Goal: Task Accomplishment & Management: Manage account settings

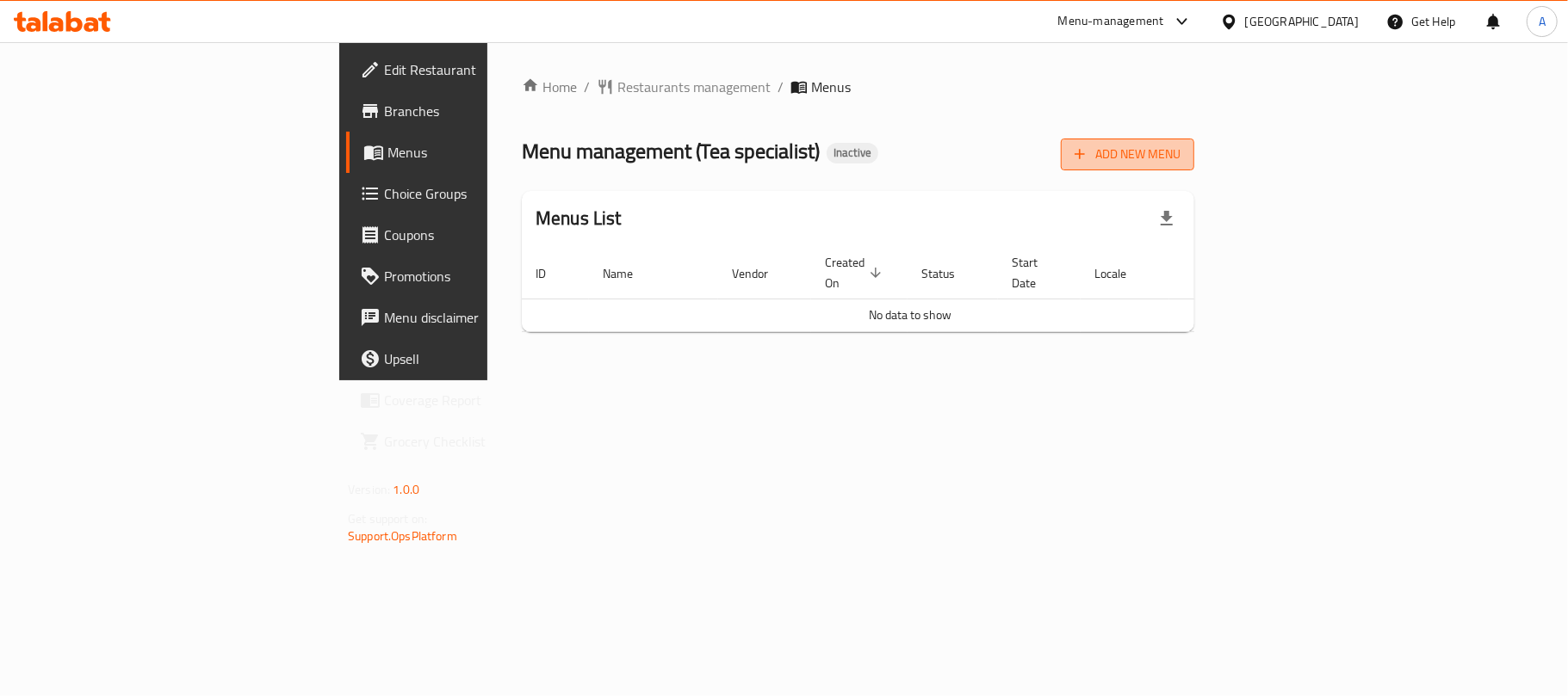
click at [1088, 148] on icon "button" at bounding box center [1079, 154] width 17 height 17
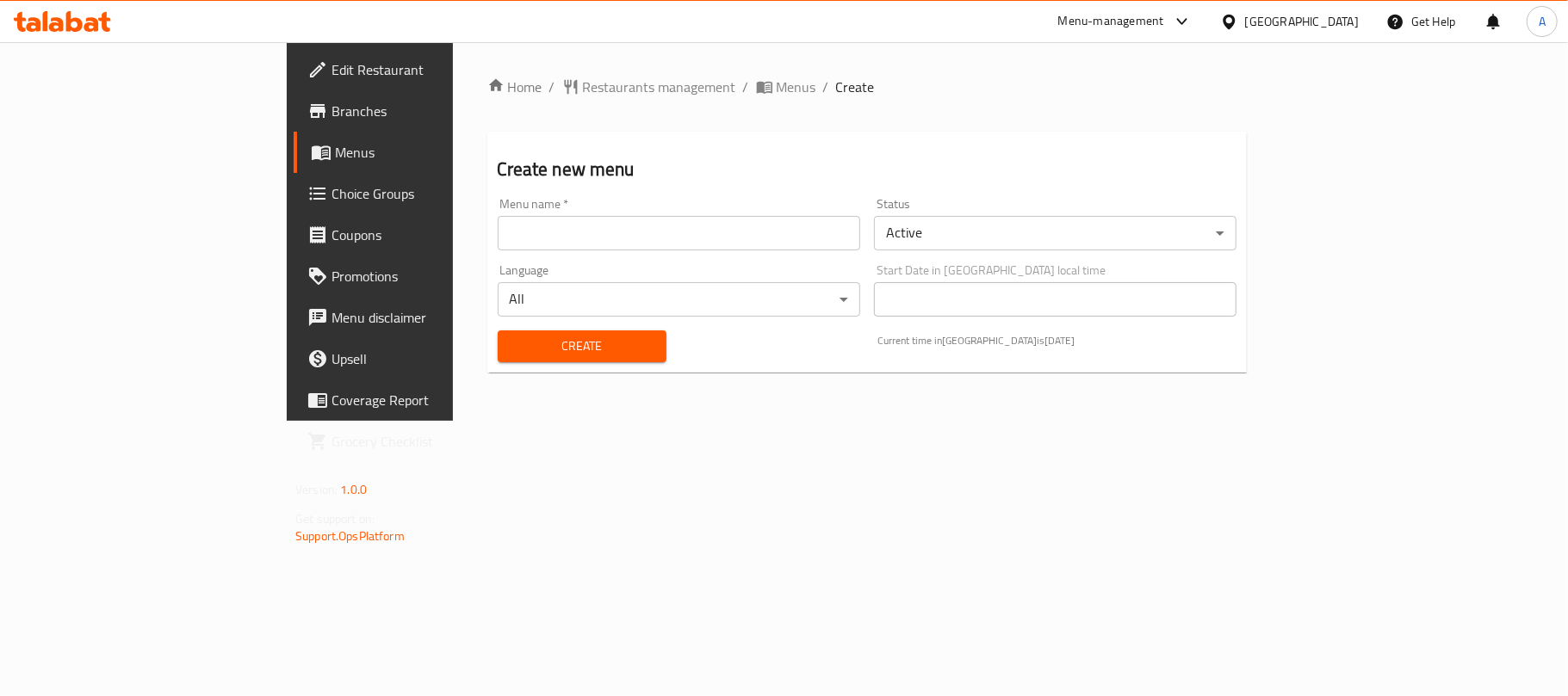
click at [663, 232] on input "text" at bounding box center [679, 233] width 363 height 34
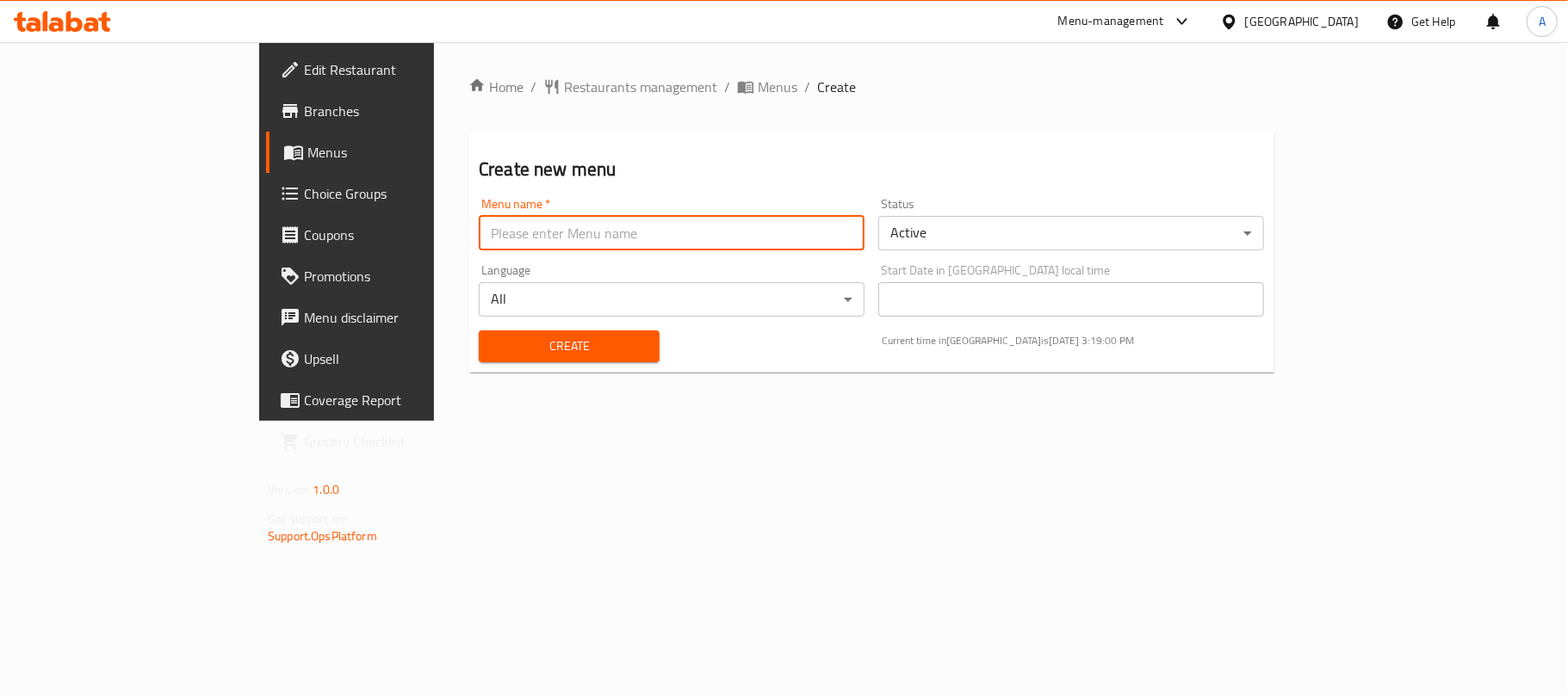
type input "Neww"
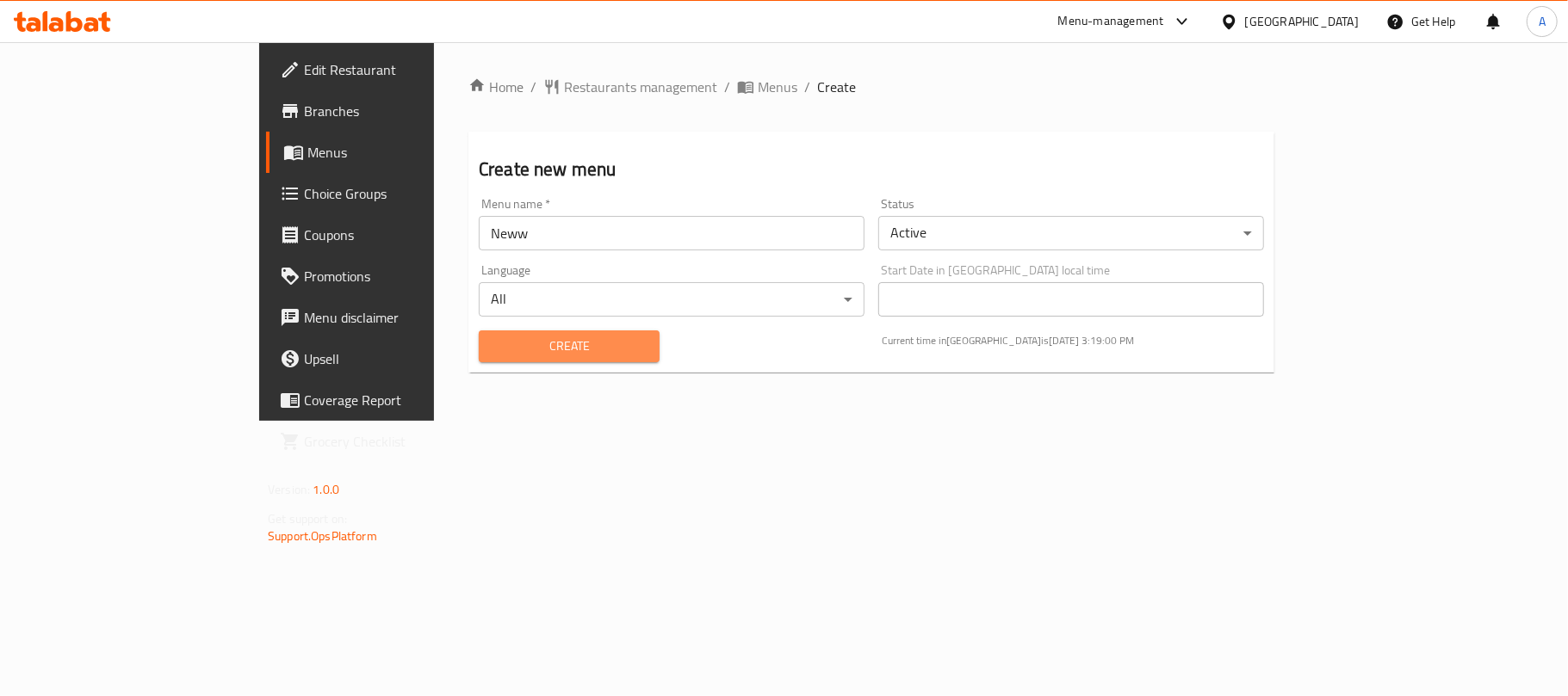
click at [493, 355] on span "Create" at bounding box center [569, 347] width 153 height 22
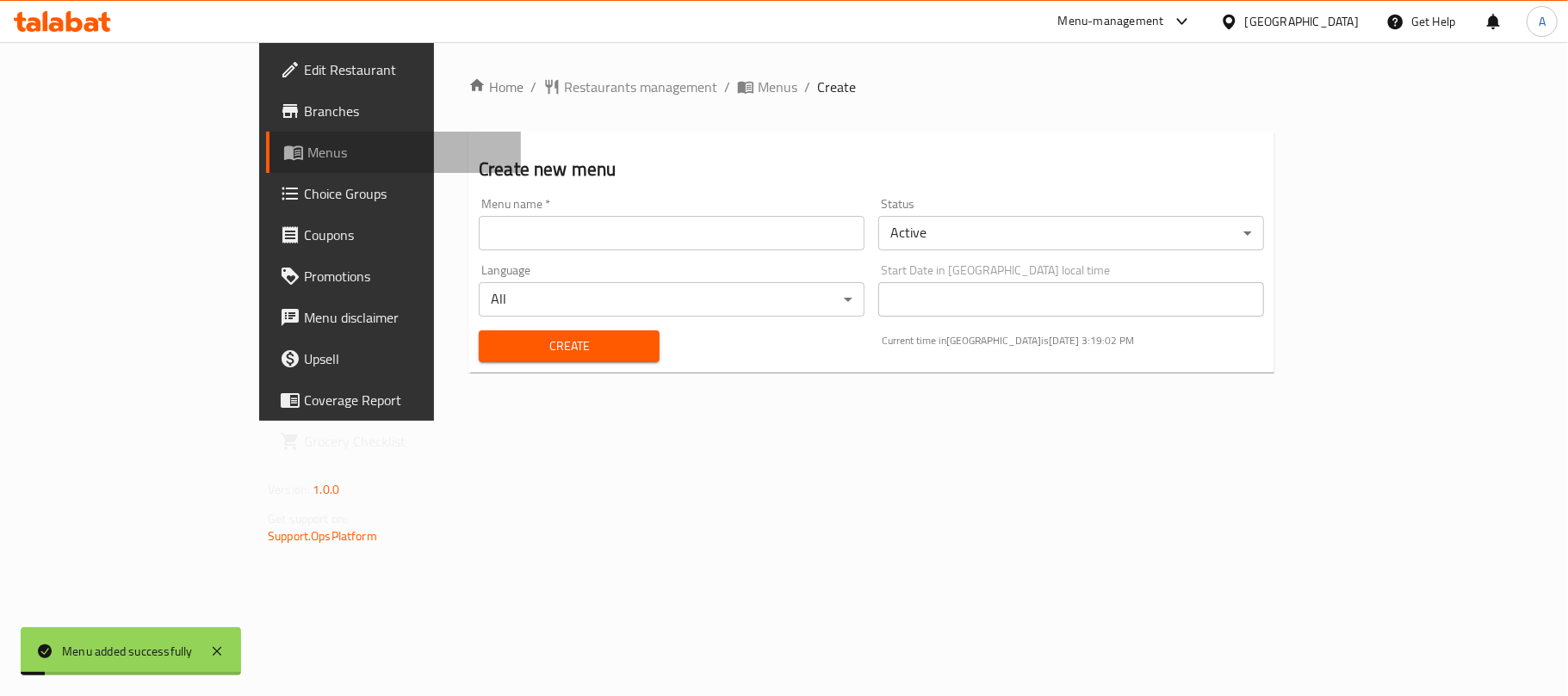
click at [307, 148] on span "Menus" at bounding box center [407, 153] width 200 height 21
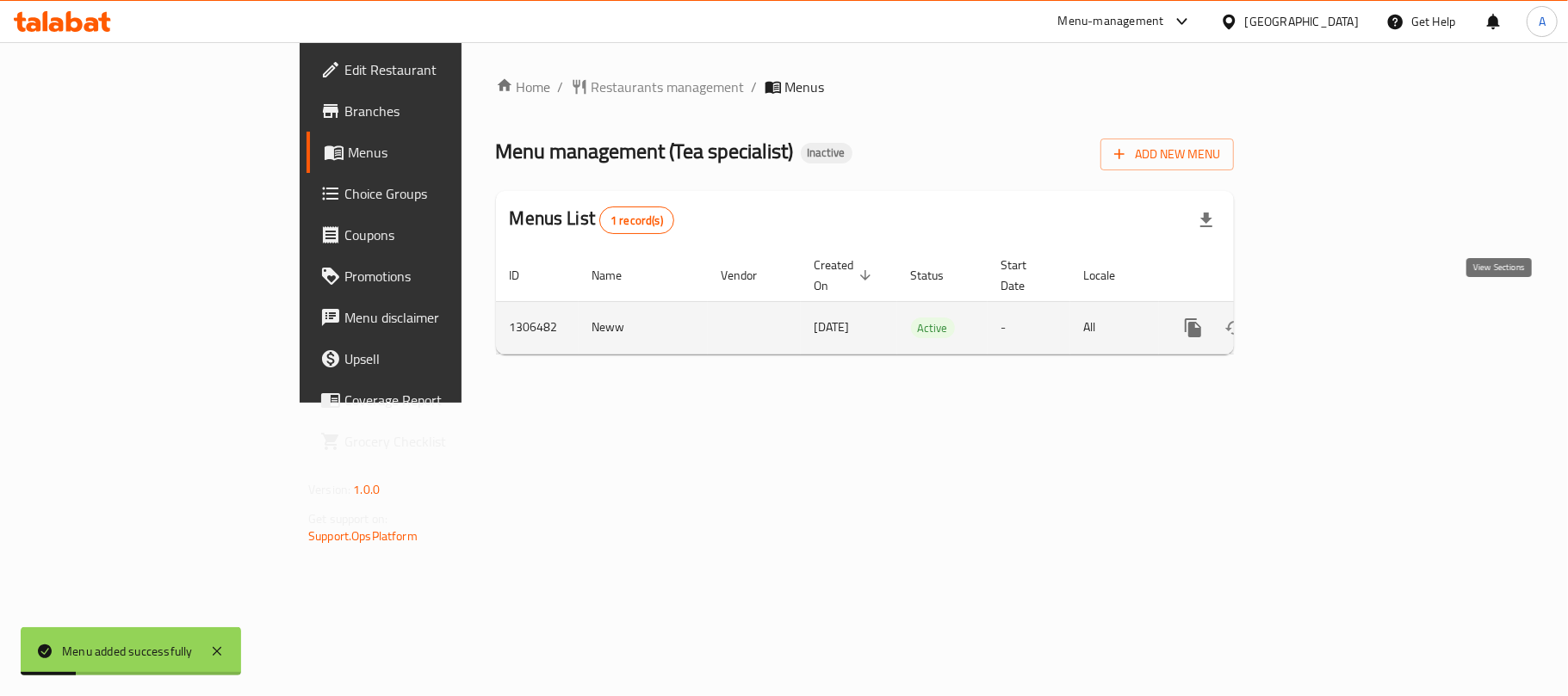
click at [1327, 318] on icon "enhanced table" at bounding box center [1317, 328] width 21 height 21
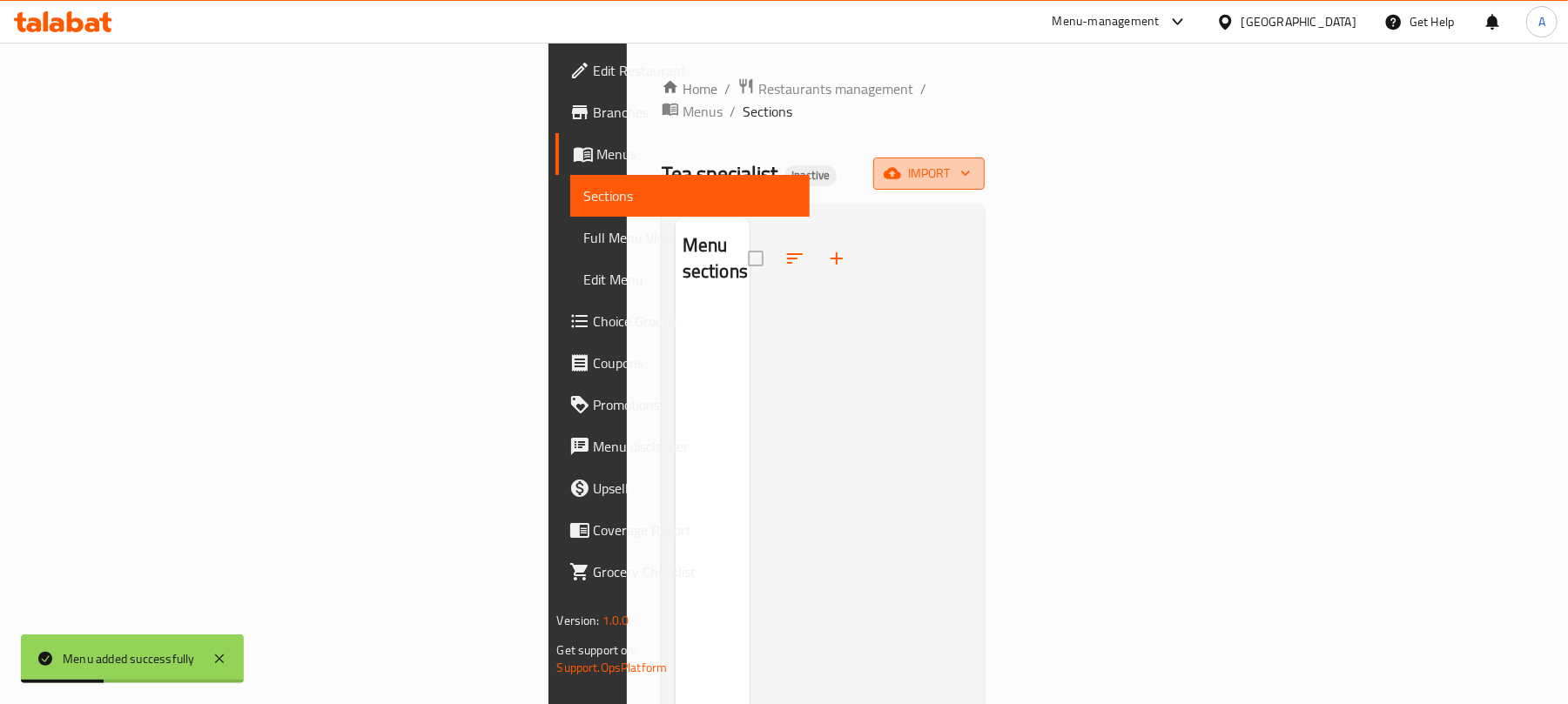
click at [970, 163] on span "import" at bounding box center [929, 174] width 84 height 22
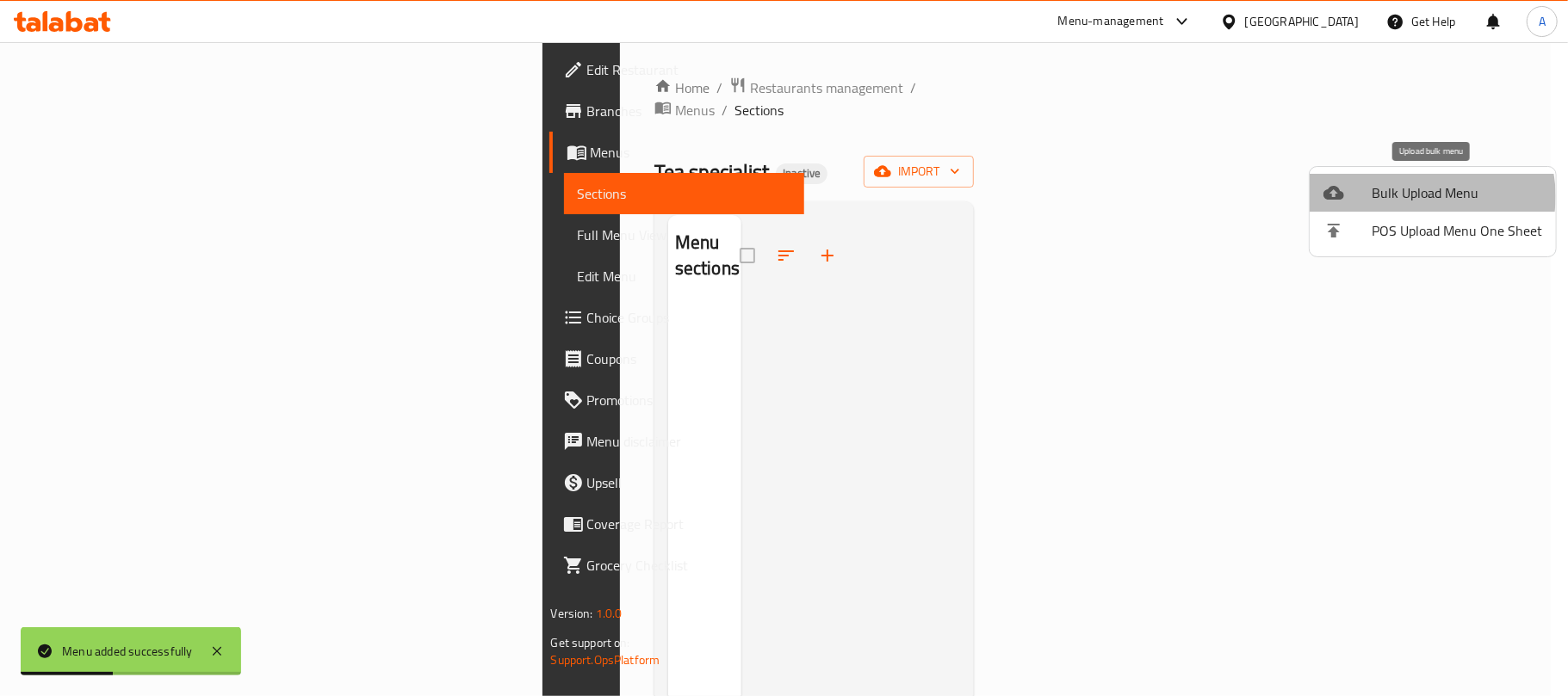
click at [1423, 198] on span "Bulk Upload Menu" at bounding box center [1456, 193] width 170 height 21
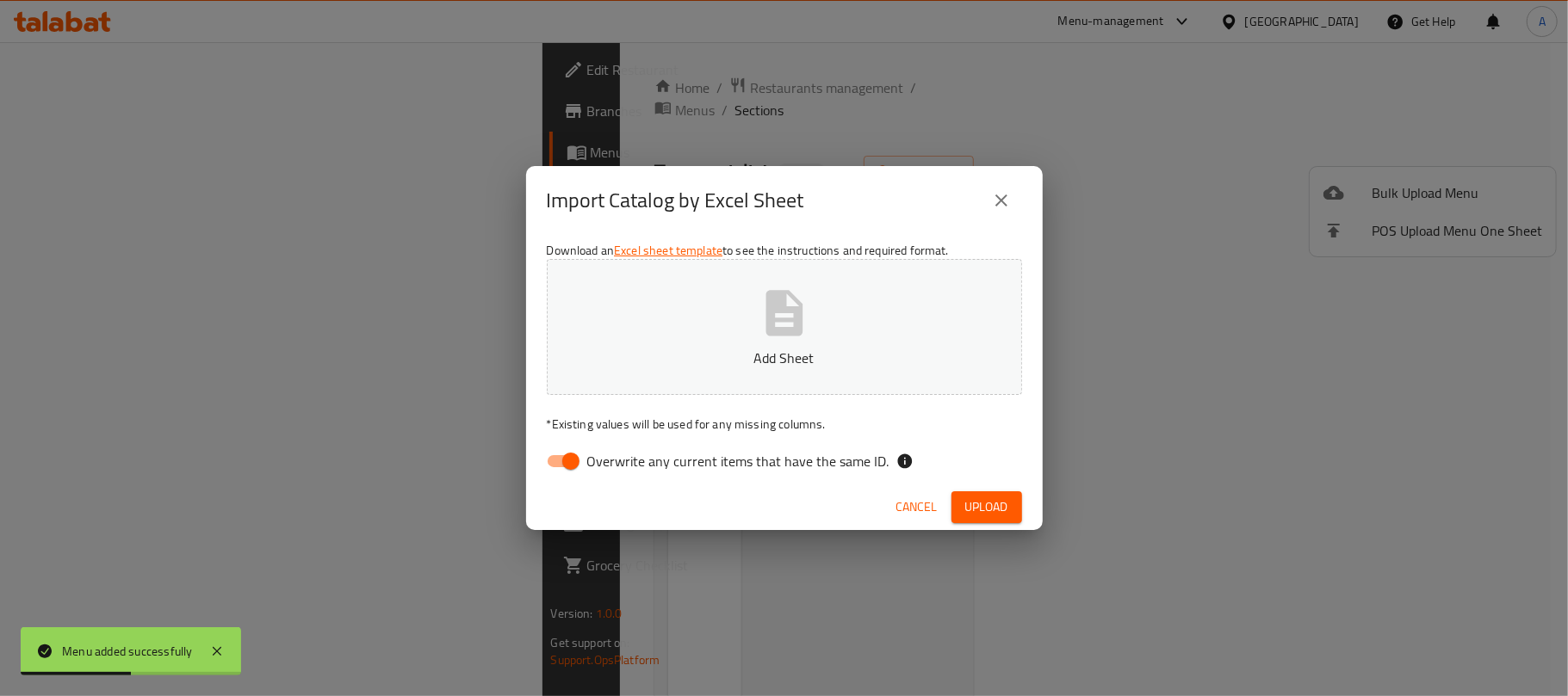
click at [741, 479] on div "Download an Excel sheet template to see the instructions and required format. A…" at bounding box center [784, 359] width 517 height 249
click at [746, 469] on span "Overwrite any current items that have the same ID." at bounding box center [738, 461] width 302 height 21
click at [620, 469] on input "Overwrite any current items that have the same ID." at bounding box center [570, 461] width 98 height 32
checkbox input "false"
click at [729, 328] on button "Add Sheet" at bounding box center [784, 327] width 476 height 136
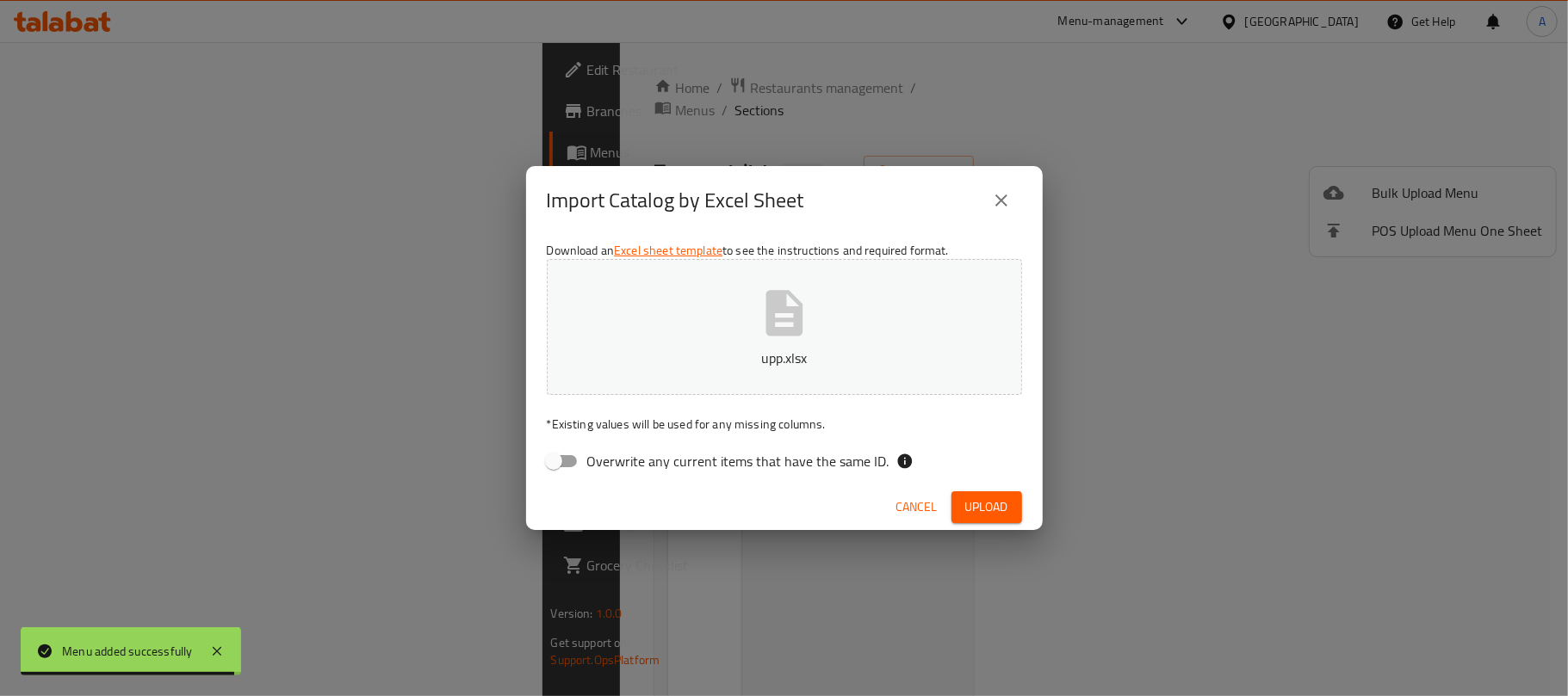
click at [985, 527] on div "Cancel Upload" at bounding box center [784, 508] width 517 height 46
click at [986, 511] on span "Upload" at bounding box center [986, 507] width 43 height 22
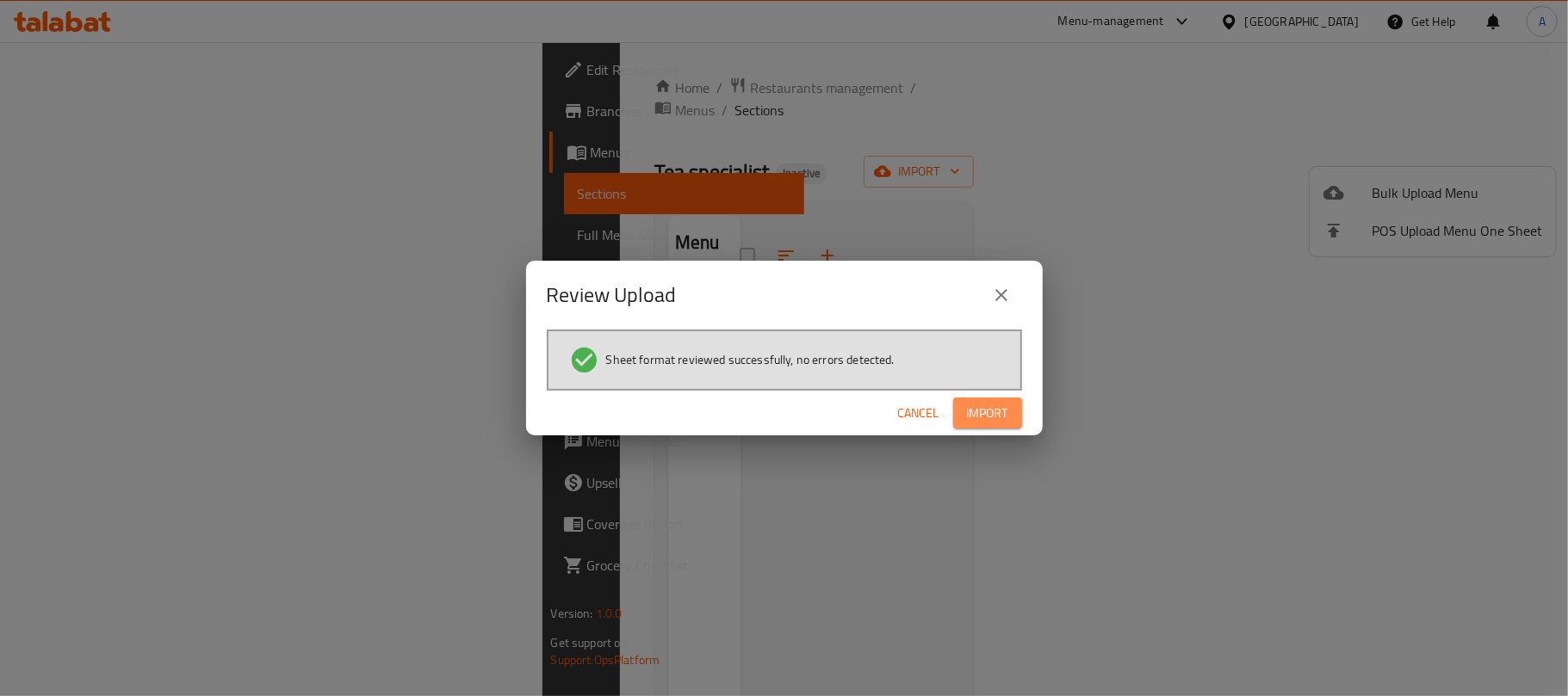
click at [997, 418] on span "Import" at bounding box center [986, 413] width 41 height 22
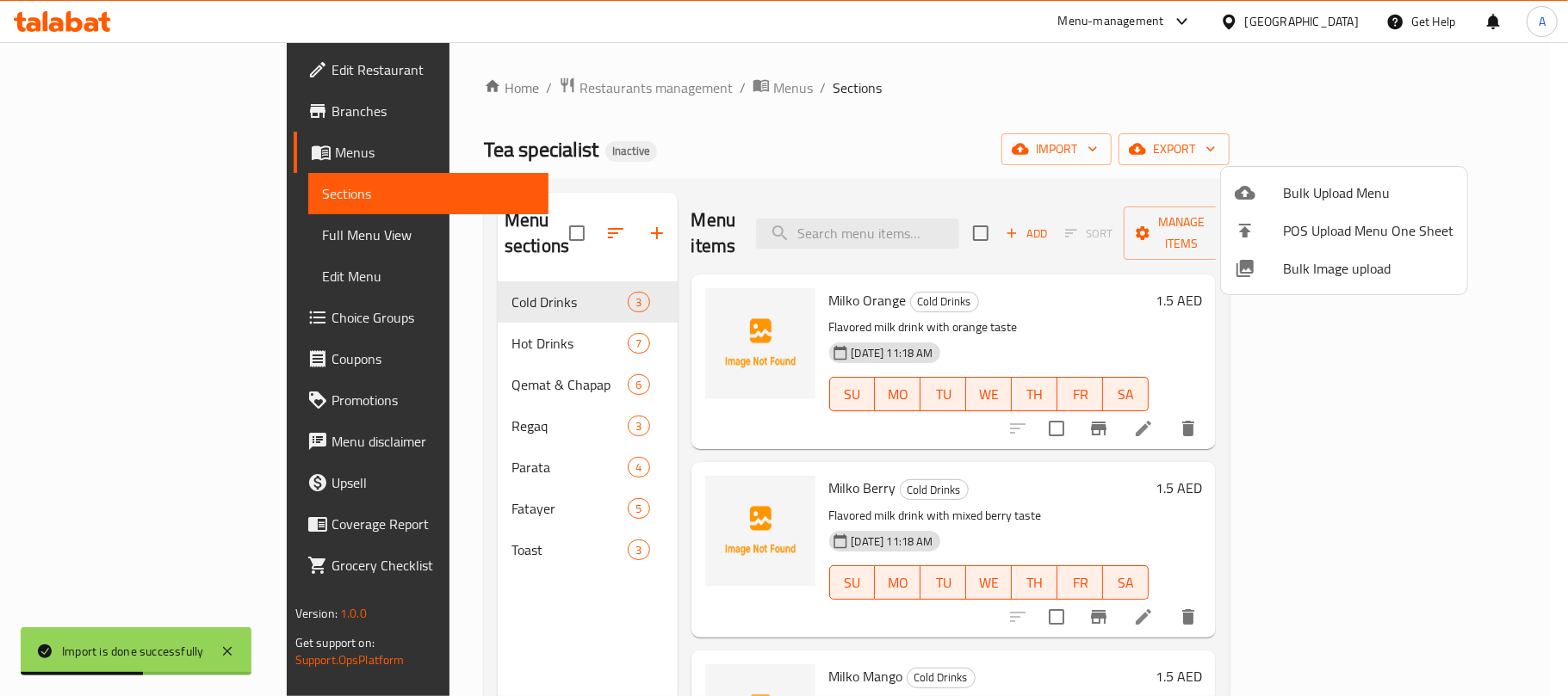
click at [207, 246] on div at bounding box center [784, 348] width 1568 height 696
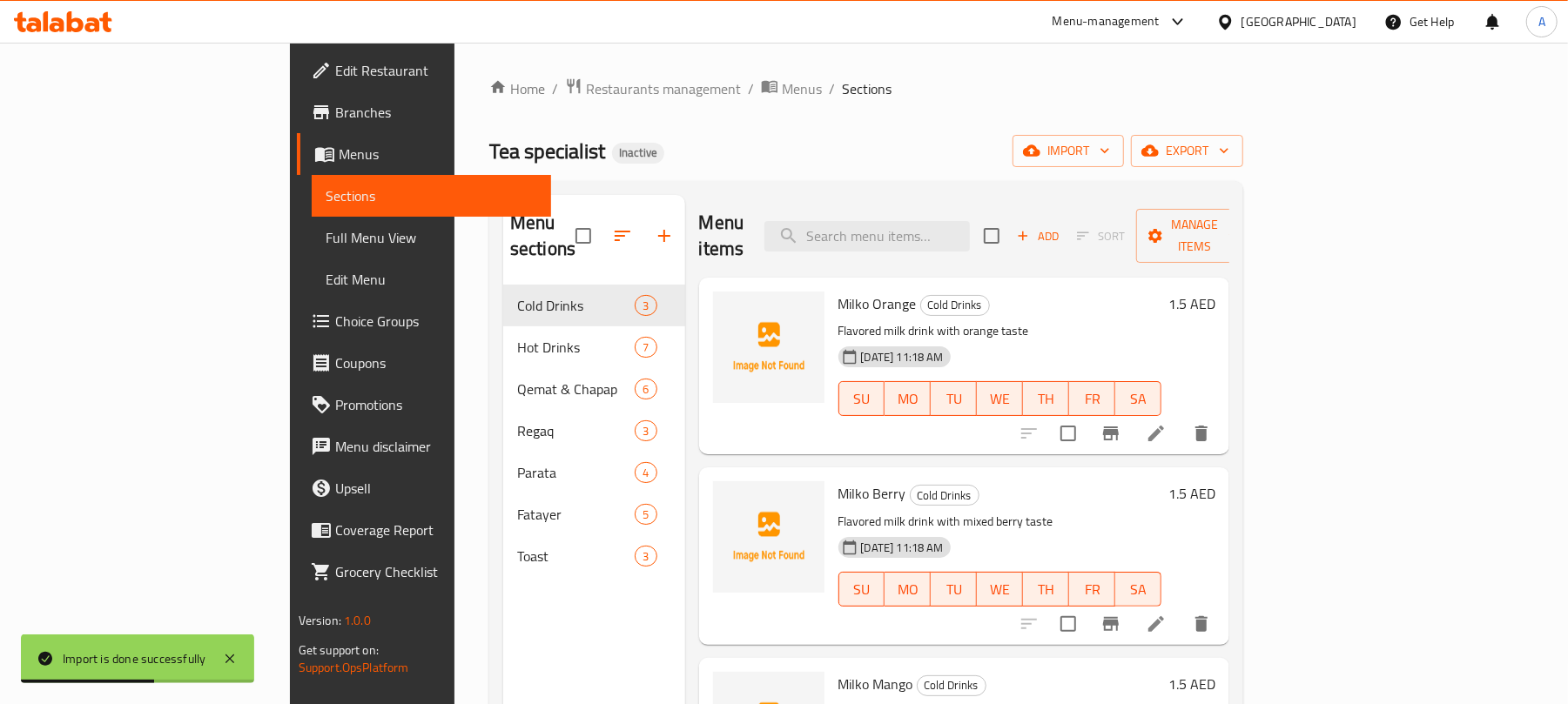
click at [325, 243] on span "Full Menu View" at bounding box center [432, 238] width 212 height 21
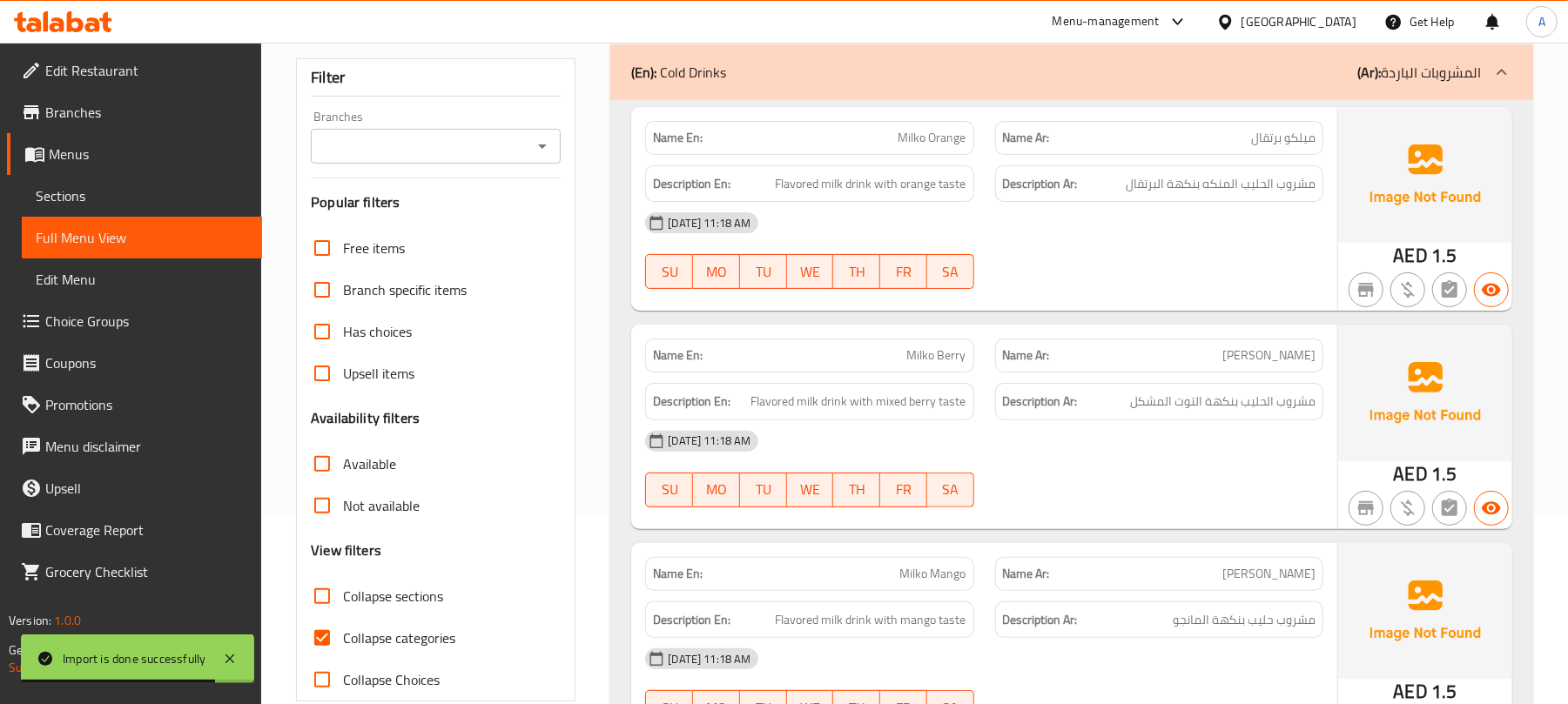
scroll to position [349, 0]
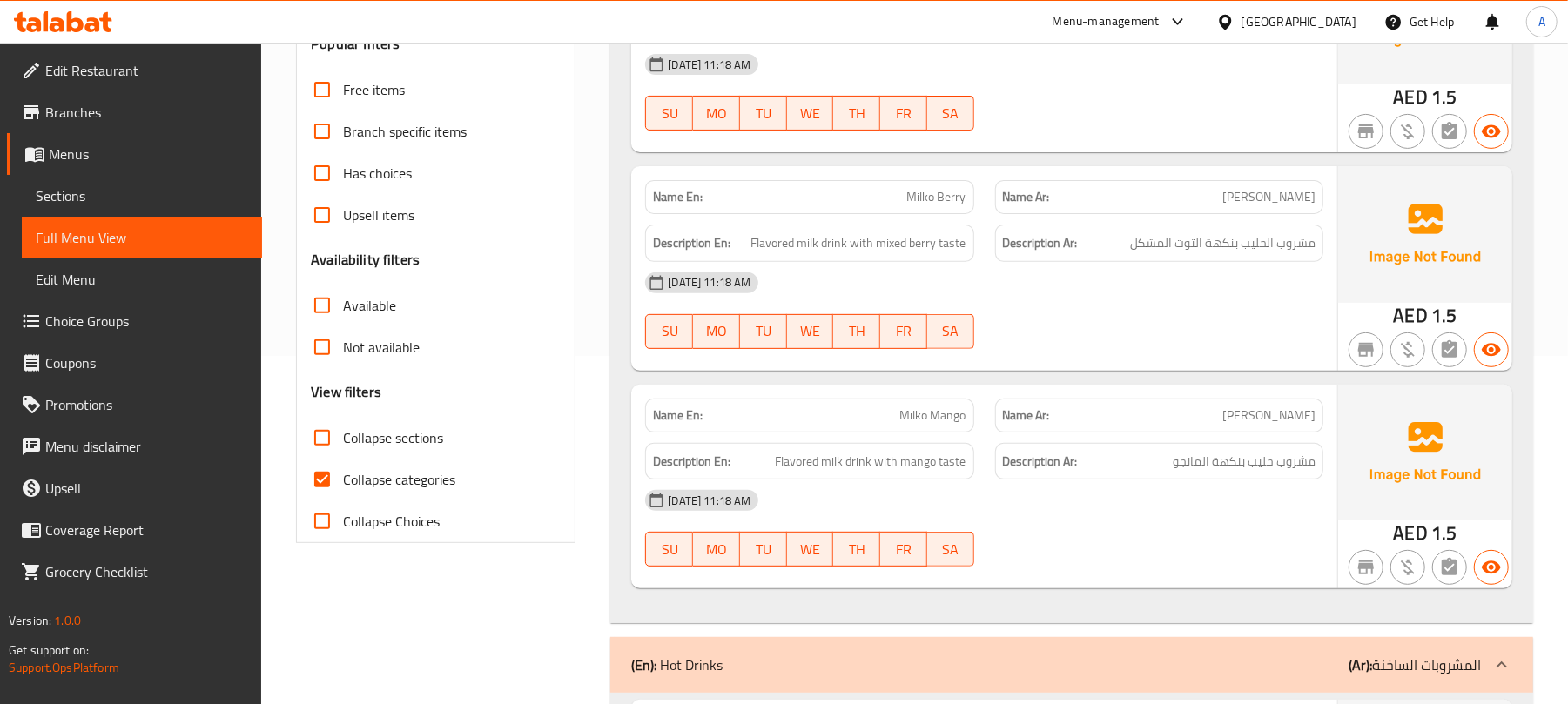
click at [463, 485] on div "Collapse categories" at bounding box center [435, 479] width 250 height 42
click at [444, 473] on span "Collapse categories" at bounding box center [399, 480] width 112 height 21
click at [343, 473] on input "Collapse categories" at bounding box center [322, 479] width 42 height 42
checkbox input "false"
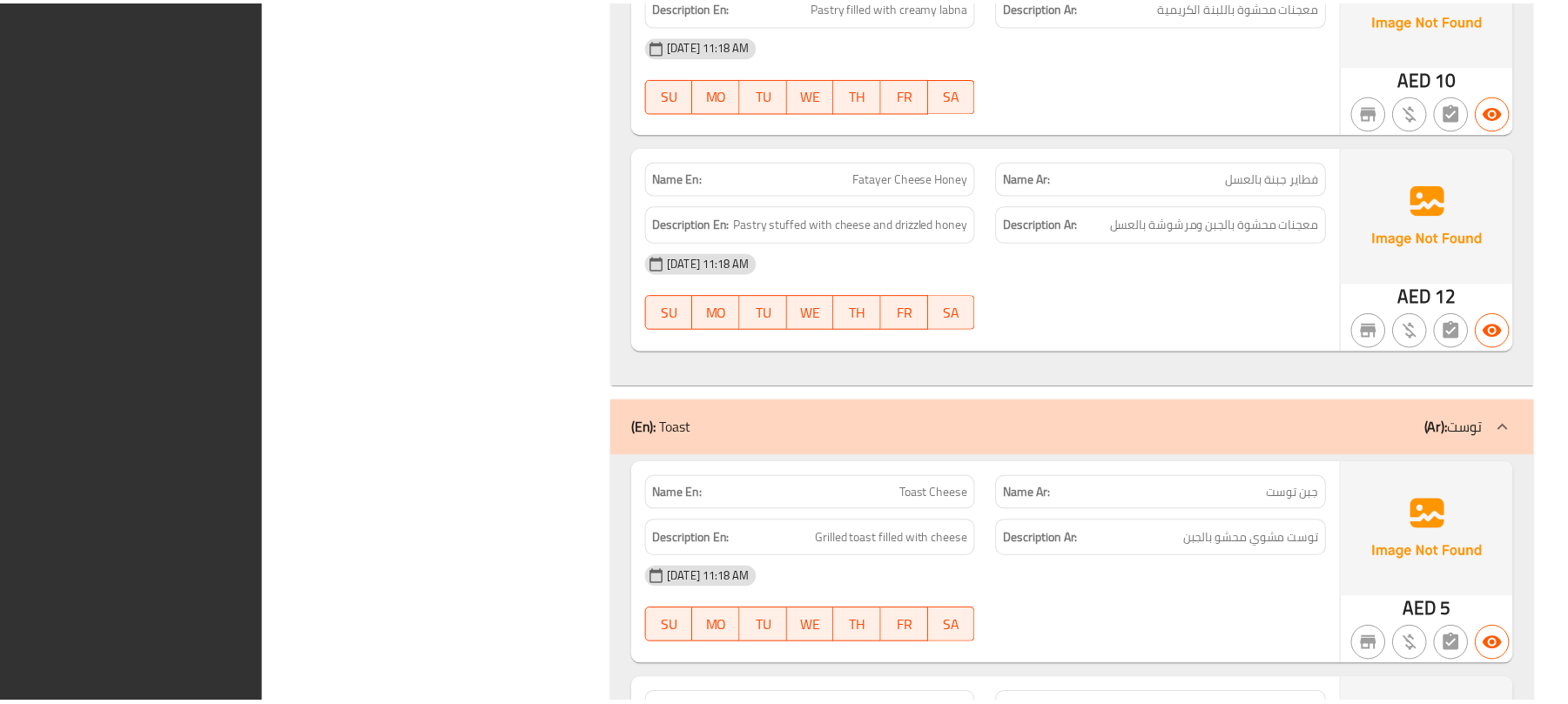
scroll to position [7356, 0]
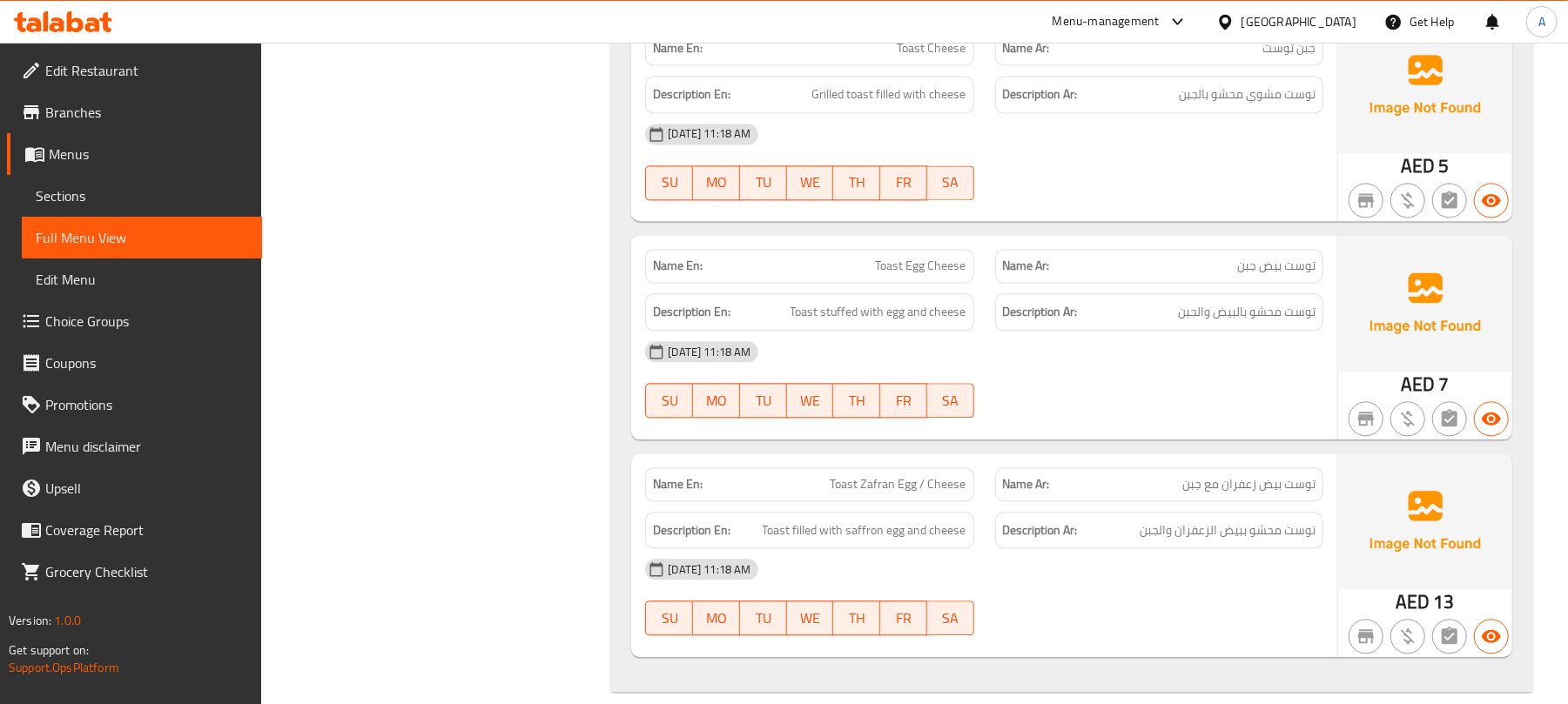
click at [169, 126] on link "Branches" at bounding box center [134, 112] width 255 height 42
